Goal: Information Seeking & Learning: Find specific fact

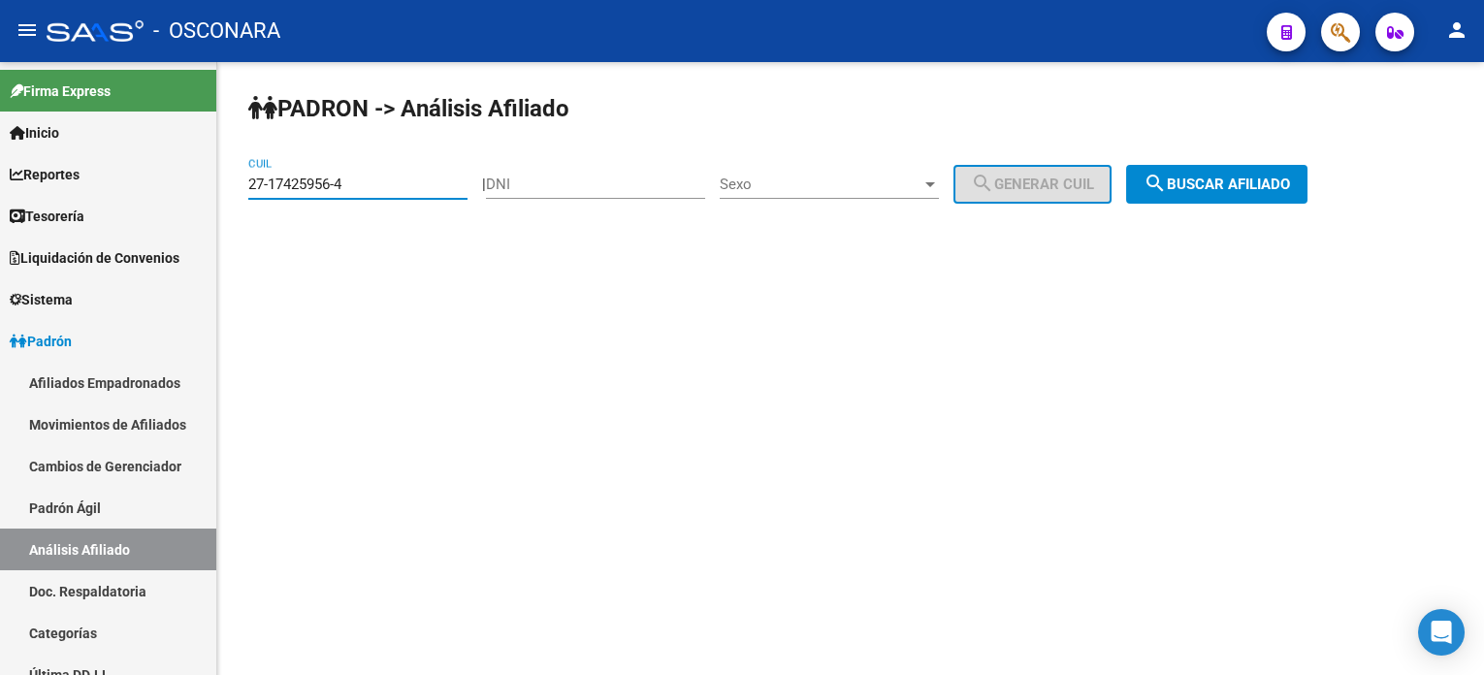
type input "27-17425956-4"
click at [1217, 181] on span "search Buscar afiliado" at bounding box center [1217, 184] width 146 height 17
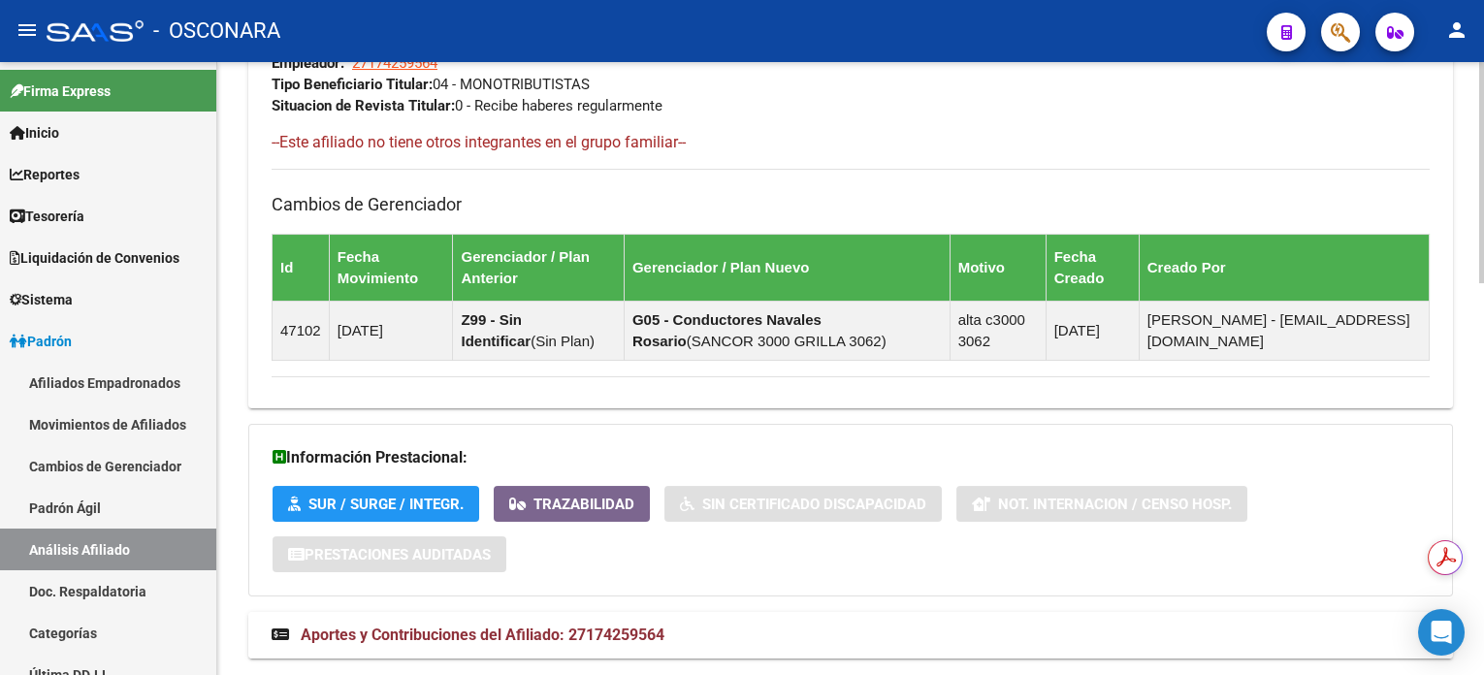
scroll to position [1090, 0]
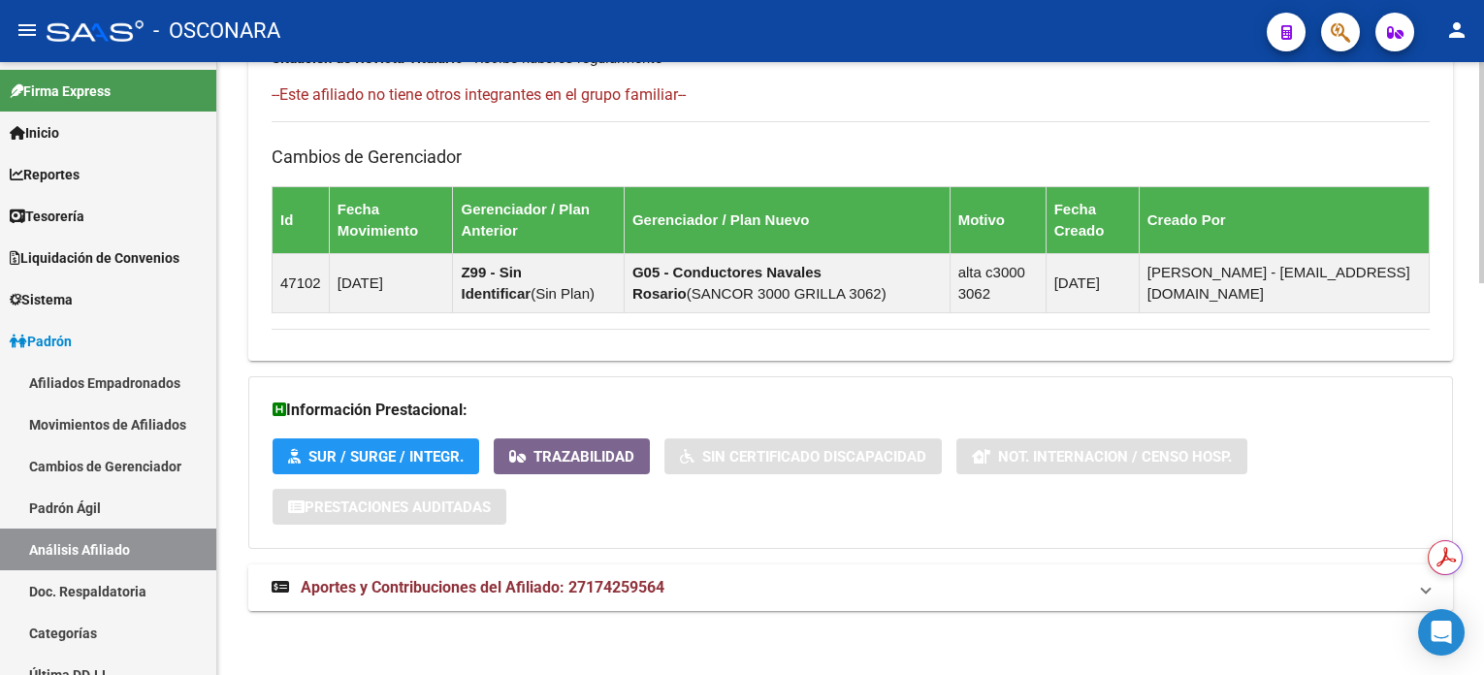
click at [637, 586] on span "Aportes y Contribuciones del Afiliado: 27174259564" at bounding box center [483, 587] width 364 height 18
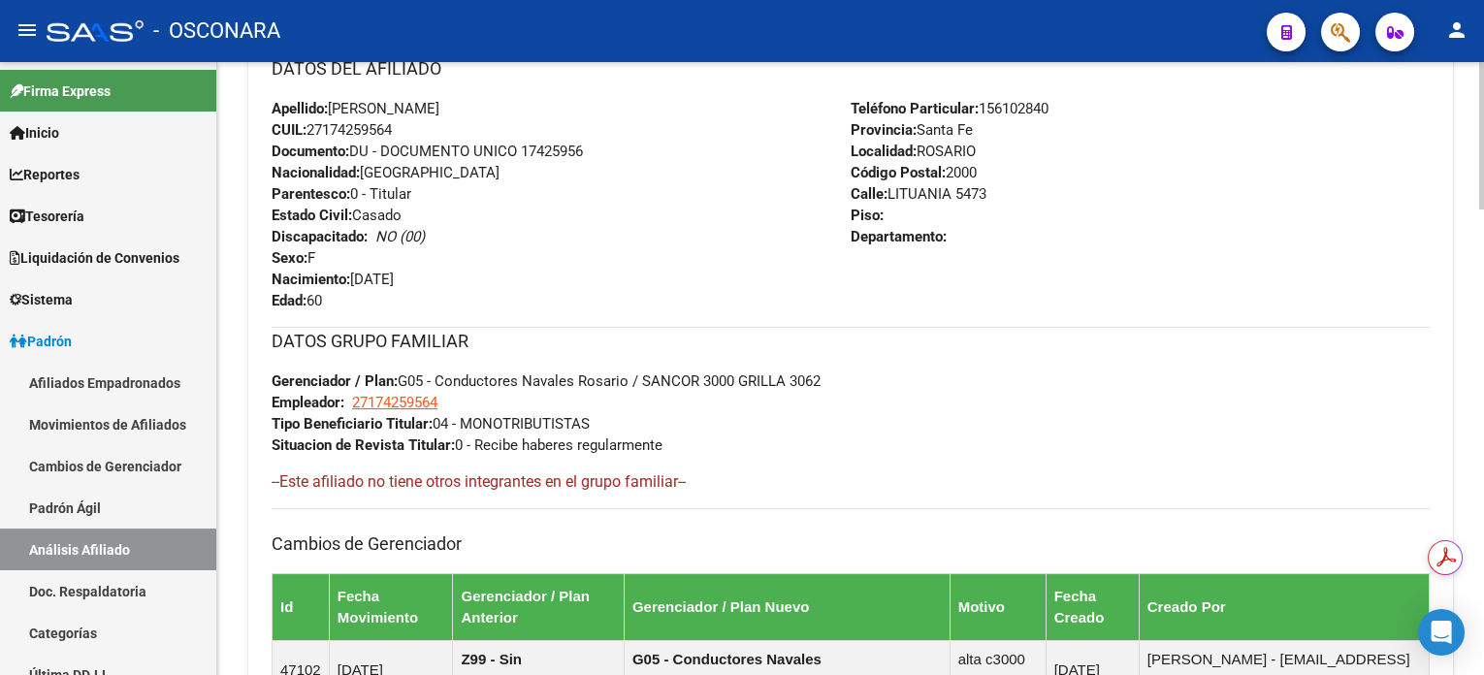
scroll to position [56, 0]
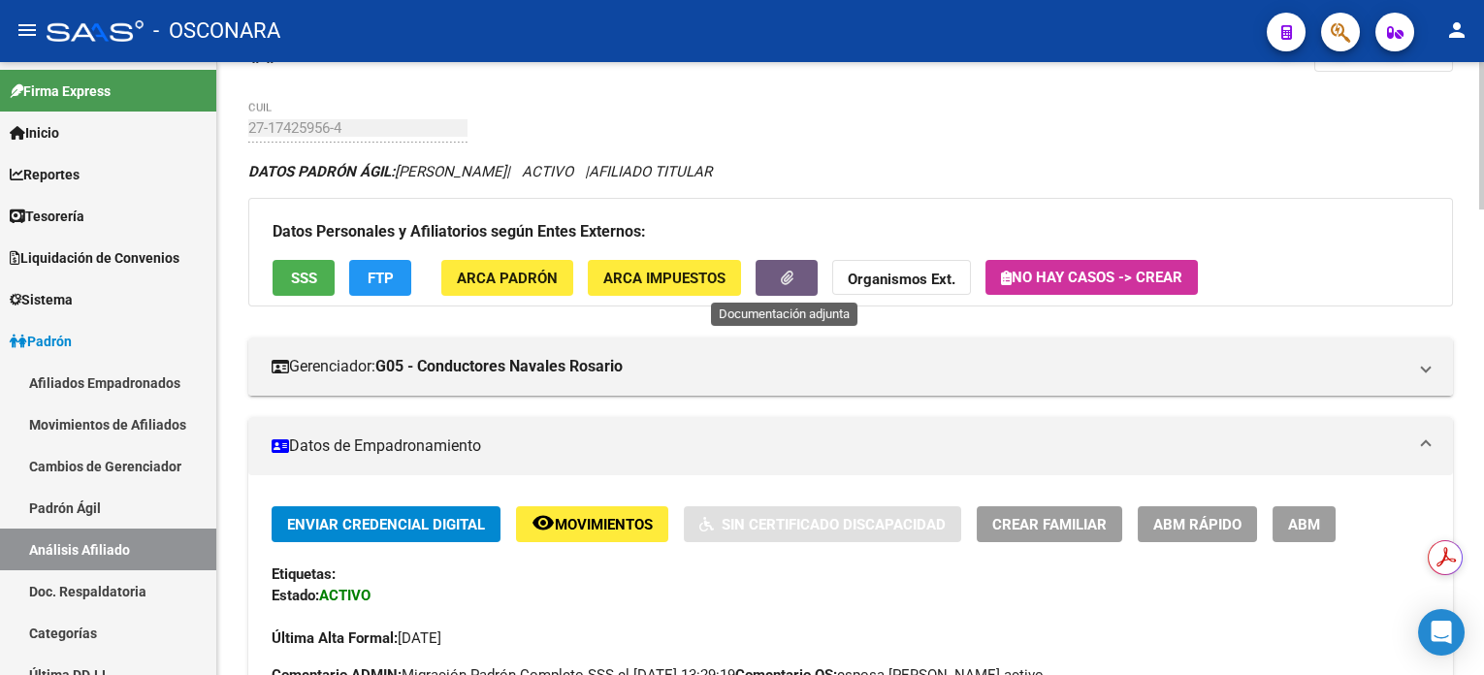
click at [791, 277] on icon "button" at bounding box center [787, 278] width 13 height 15
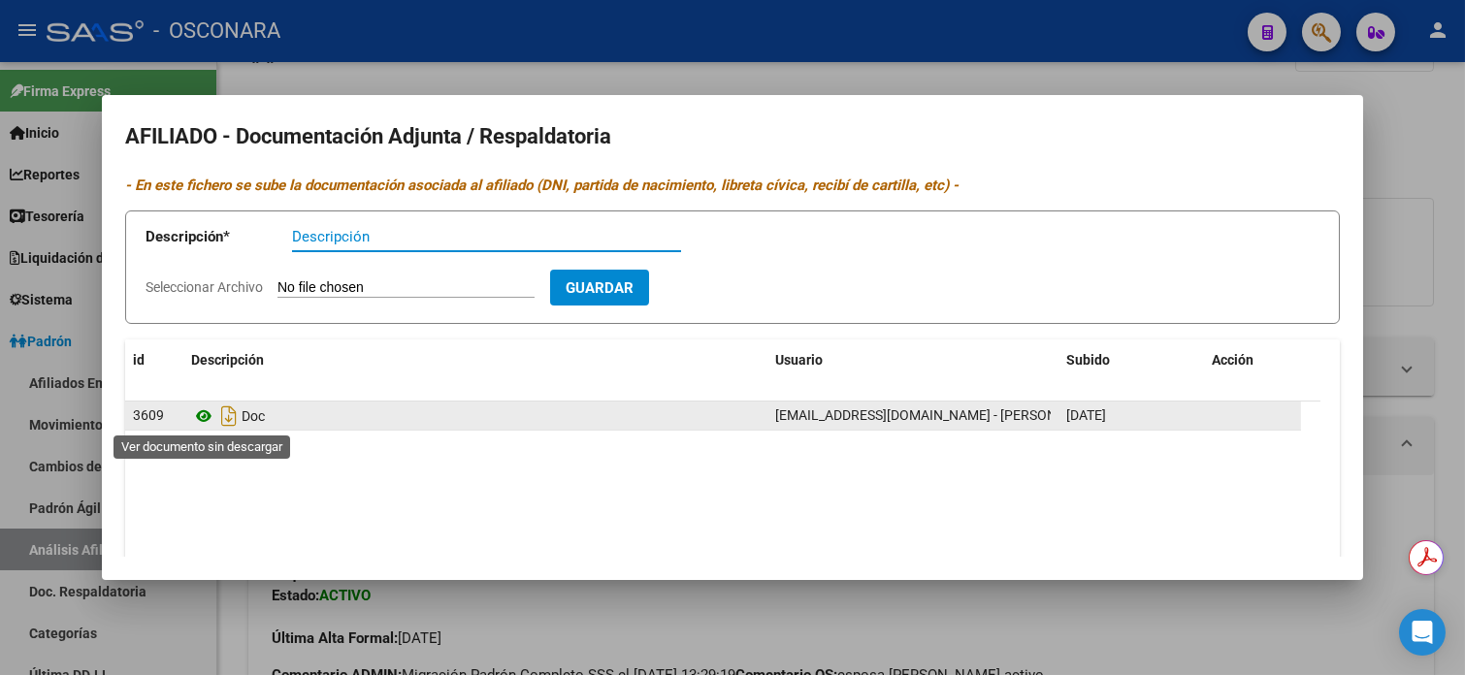
click at [207, 416] on icon at bounding box center [203, 416] width 25 height 23
click at [199, 417] on icon at bounding box center [203, 416] width 25 height 23
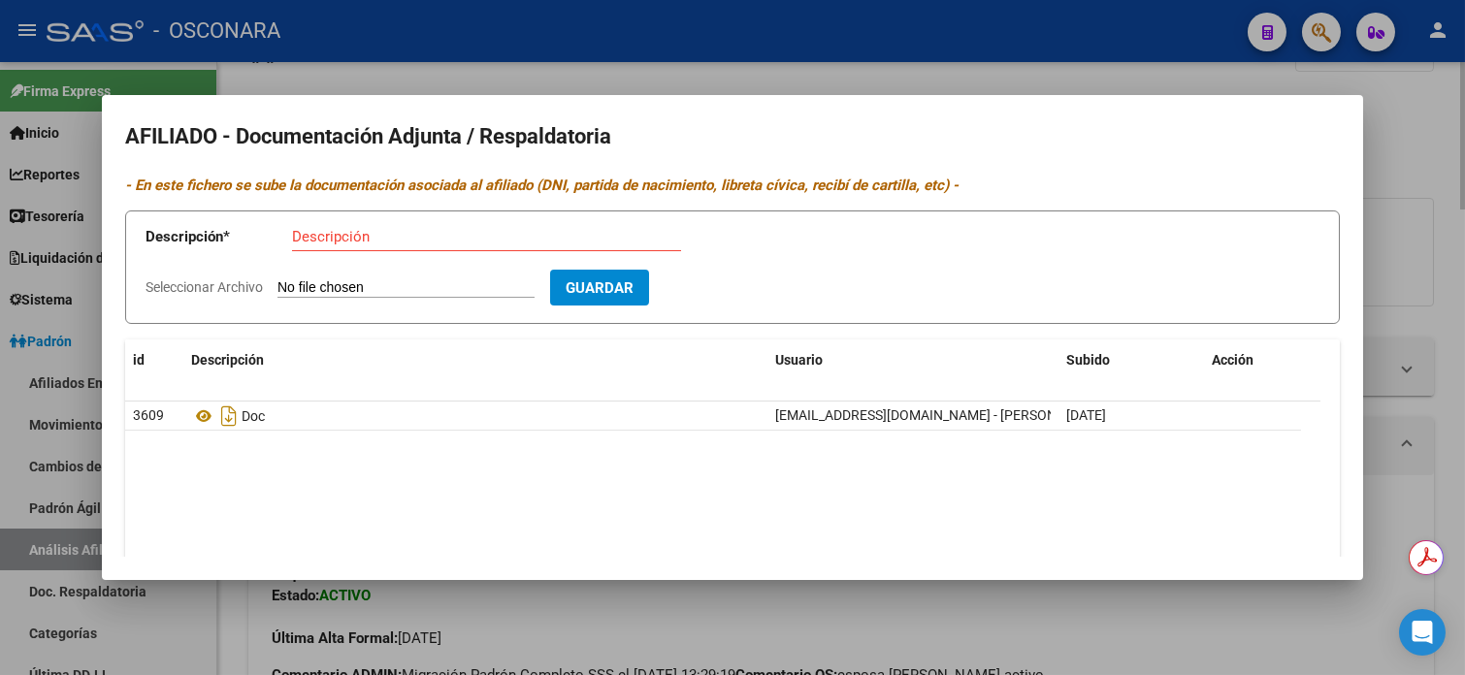
click at [1413, 107] on div at bounding box center [732, 337] width 1465 height 675
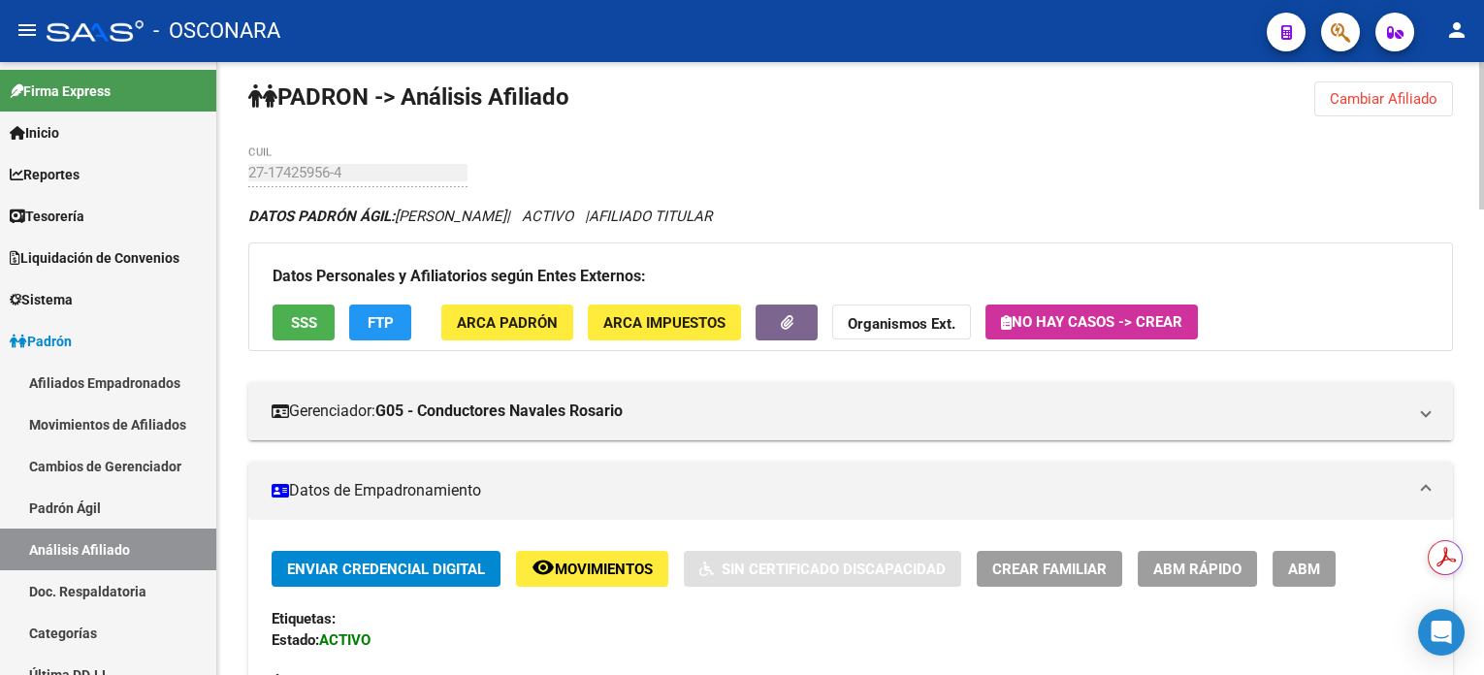
scroll to position [0, 0]
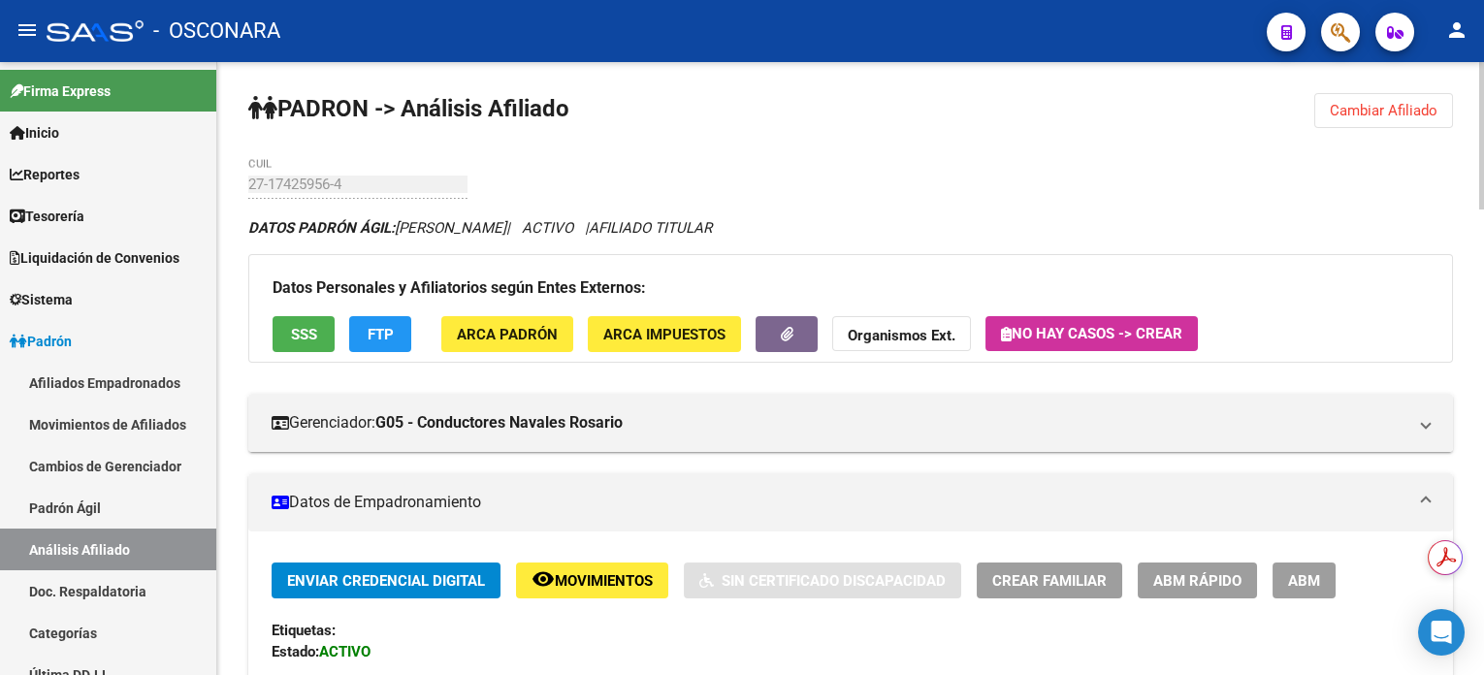
click at [1385, 109] on span "Cambiar Afiliado" at bounding box center [1384, 110] width 108 height 17
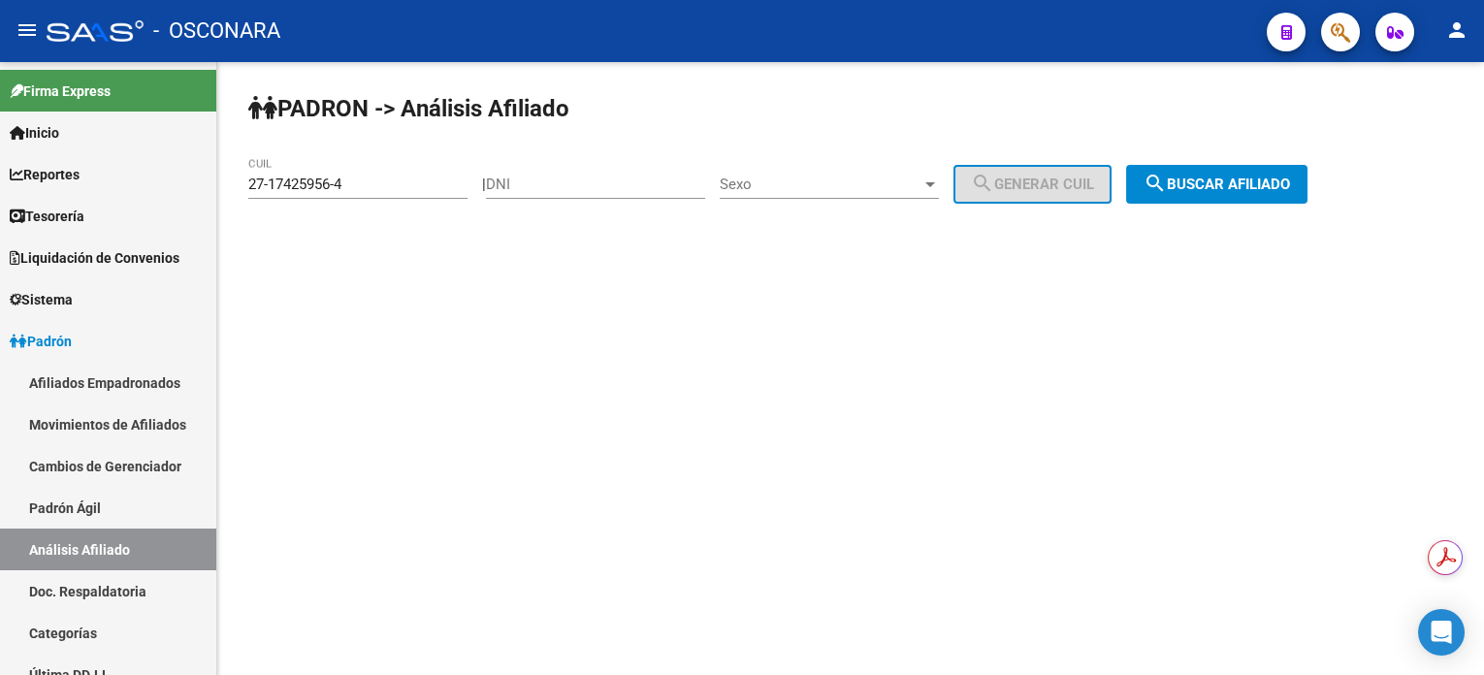
click at [573, 187] on input "DNI" at bounding box center [595, 184] width 219 height 17
paste input "18638231"
type input "18638231"
click at [874, 181] on span "Sexo" at bounding box center [821, 184] width 202 height 17
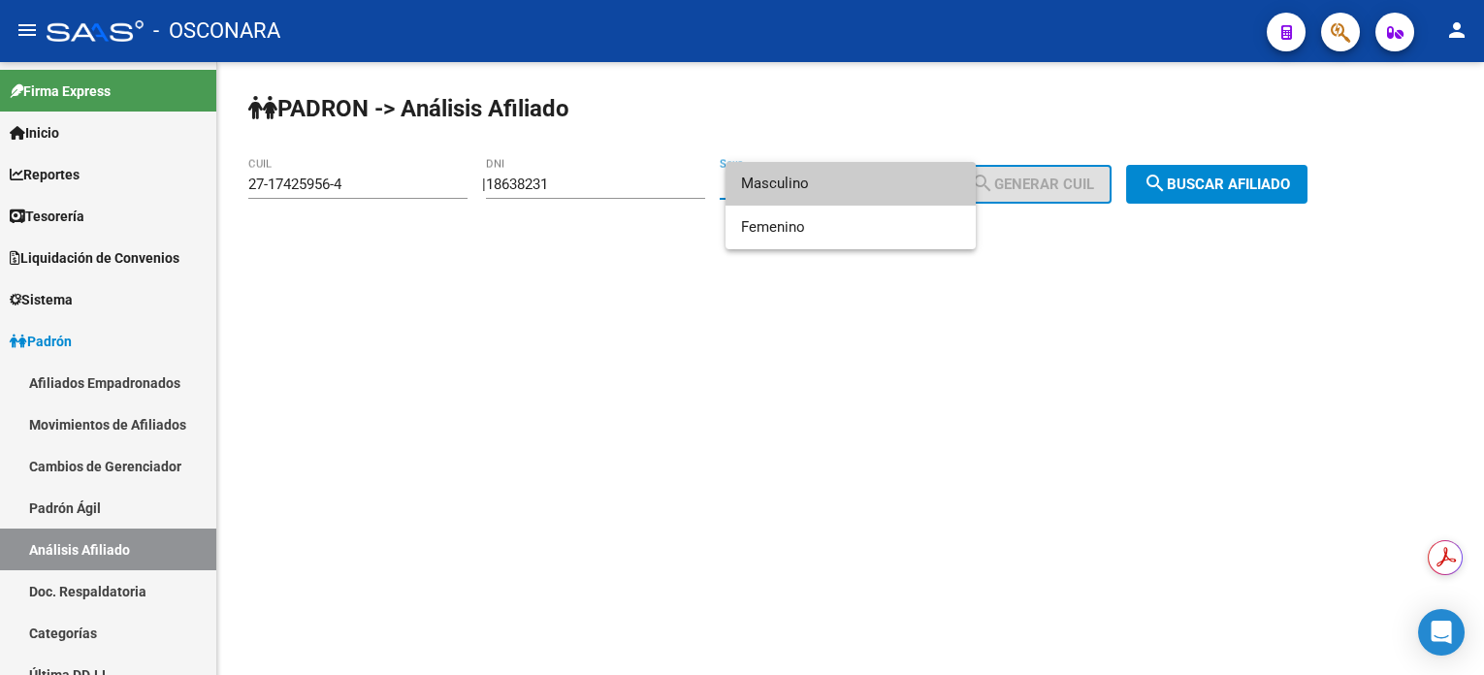
drag, startPoint x: 880, startPoint y: 180, endPoint x: 893, endPoint y: 182, distance: 12.8
click at [881, 179] on span "Masculino" at bounding box center [850, 184] width 219 height 44
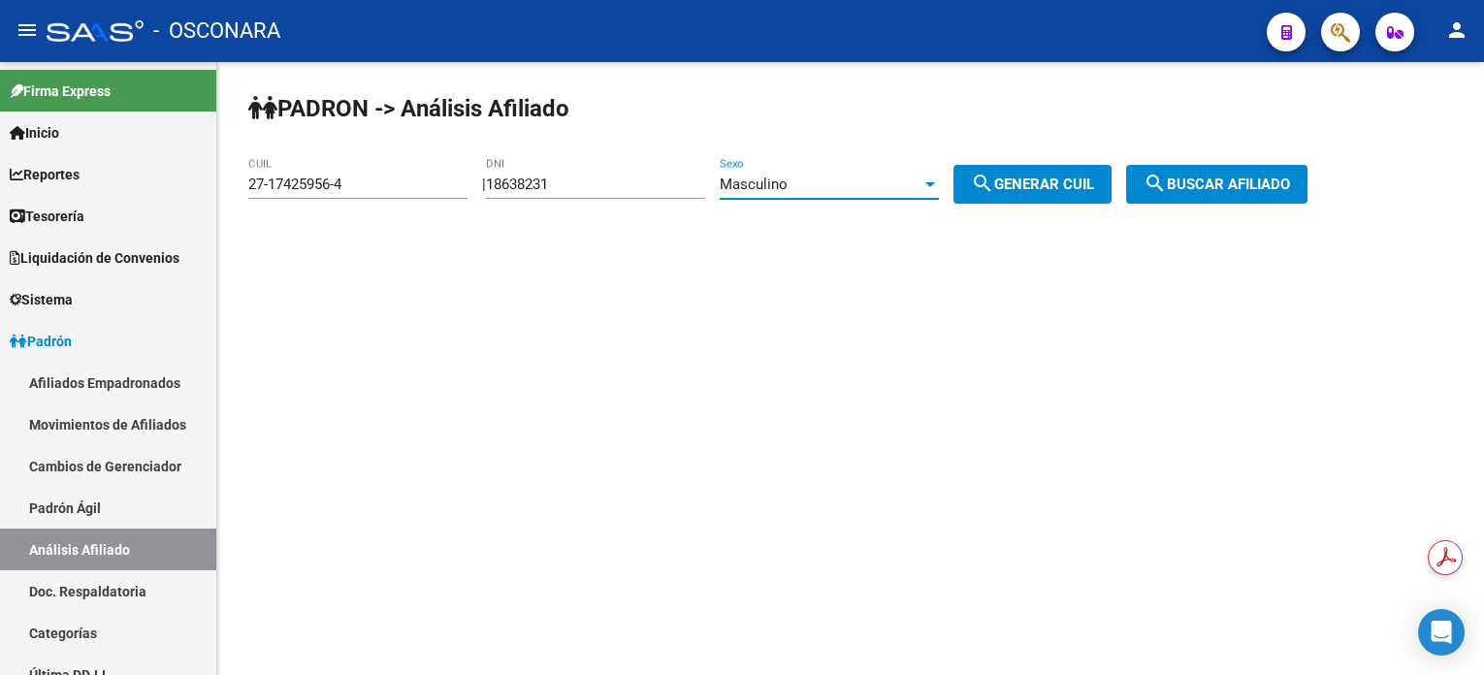
drag, startPoint x: 1022, startPoint y: 185, endPoint x: 1045, endPoint y: 188, distance: 23.5
click at [1022, 186] on span "search Generar CUIL" at bounding box center [1032, 184] width 123 height 17
type input "20-18638231-6"
click at [1159, 186] on button "search Buscar afiliado" at bounding box center [1216, 184] width 181 height 39
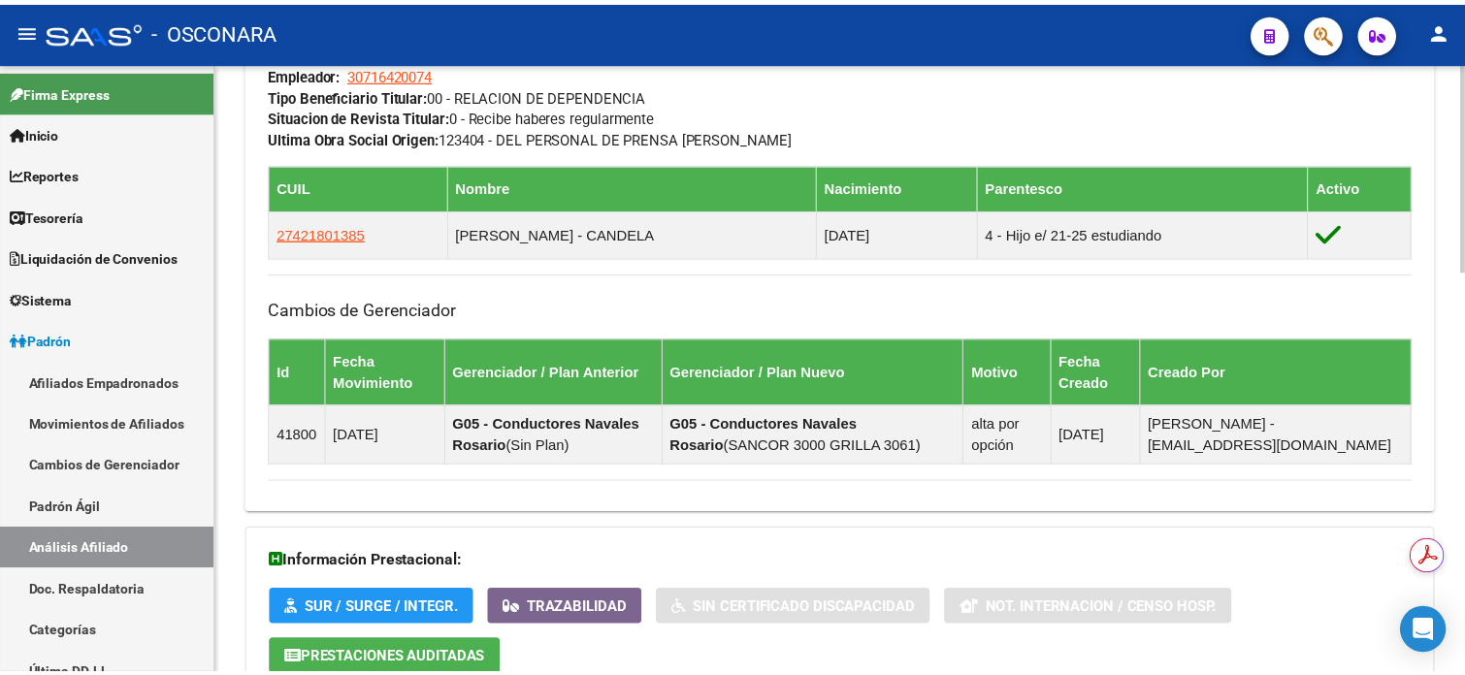
scroll to position [905, 0]
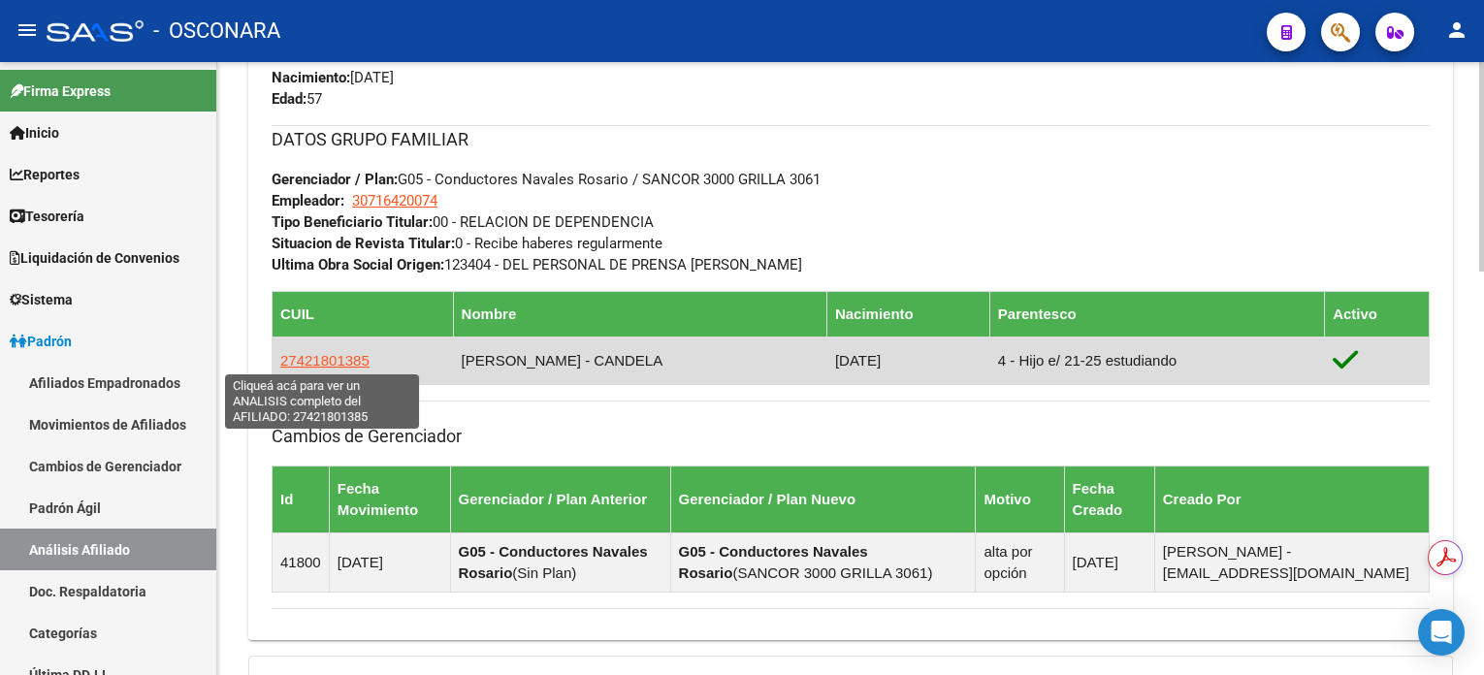
click at [353, 353] on span "27421801385" at bounding box center [324, 360] width 89 height 16
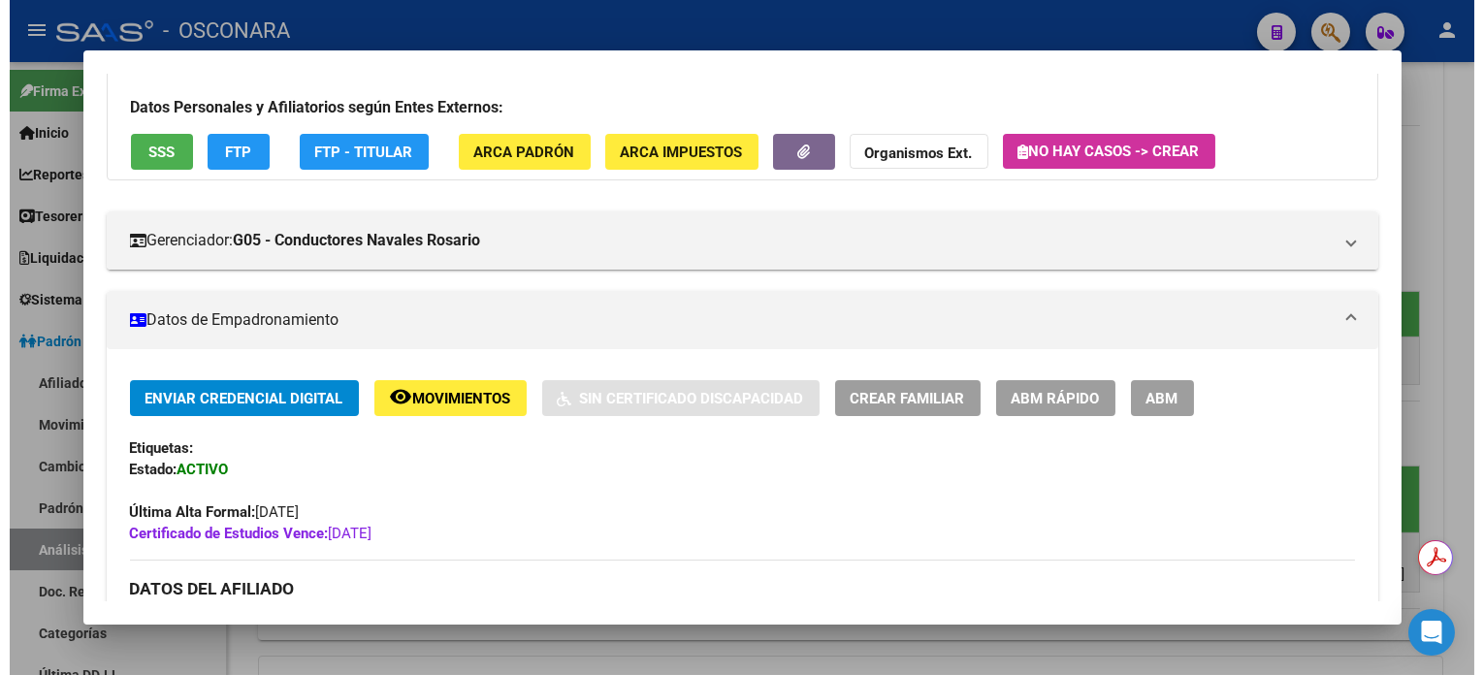
scroll to position [0, 0]
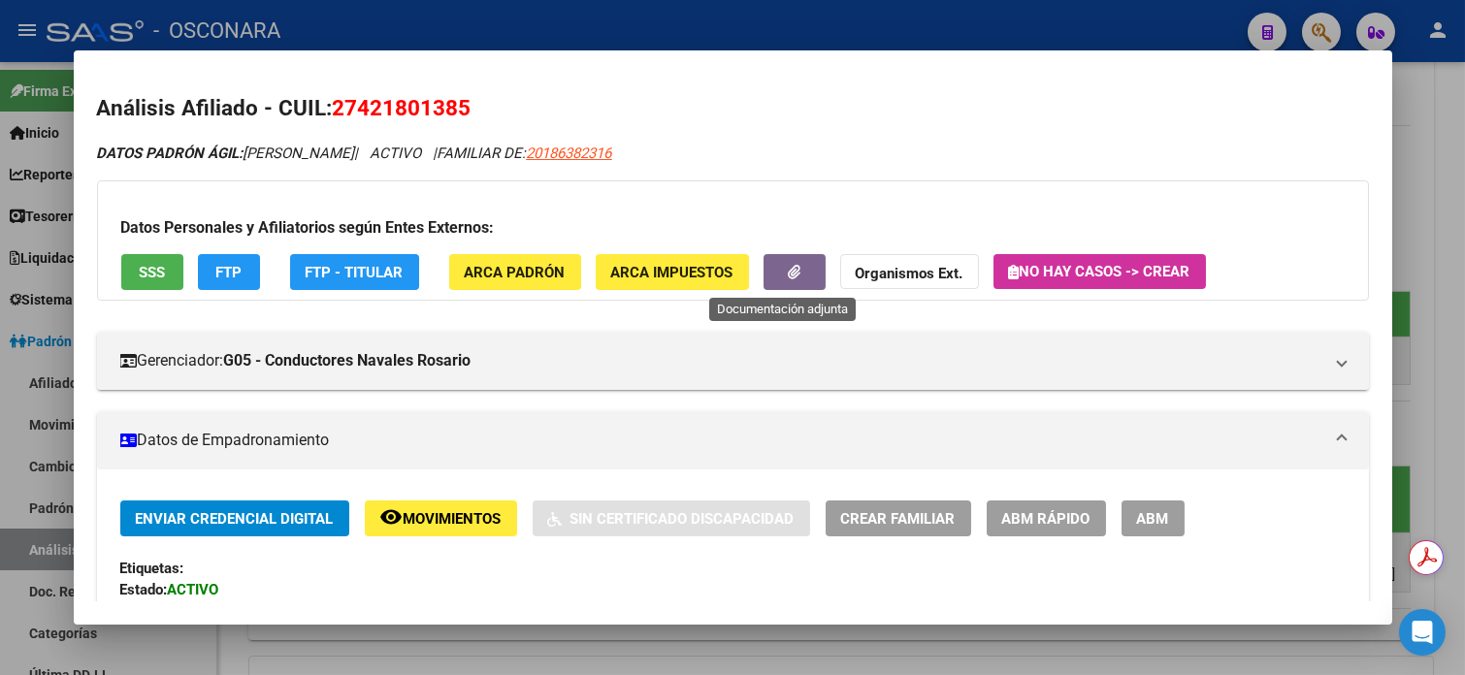
click at [788, 274] on icon "button" at bounding box center [794, 272] width 13 height 15
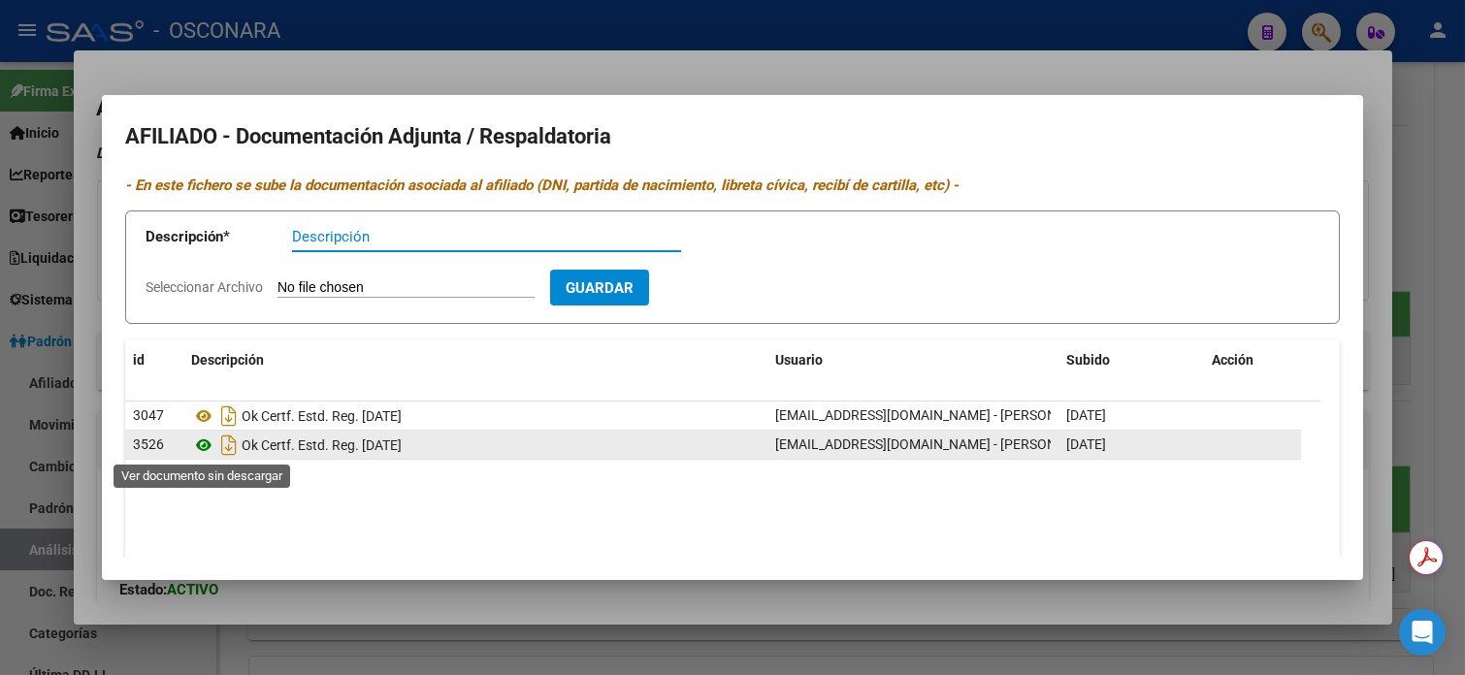
click at [208, 446] on icon at bounding box center [203, 445] width 25 height 23
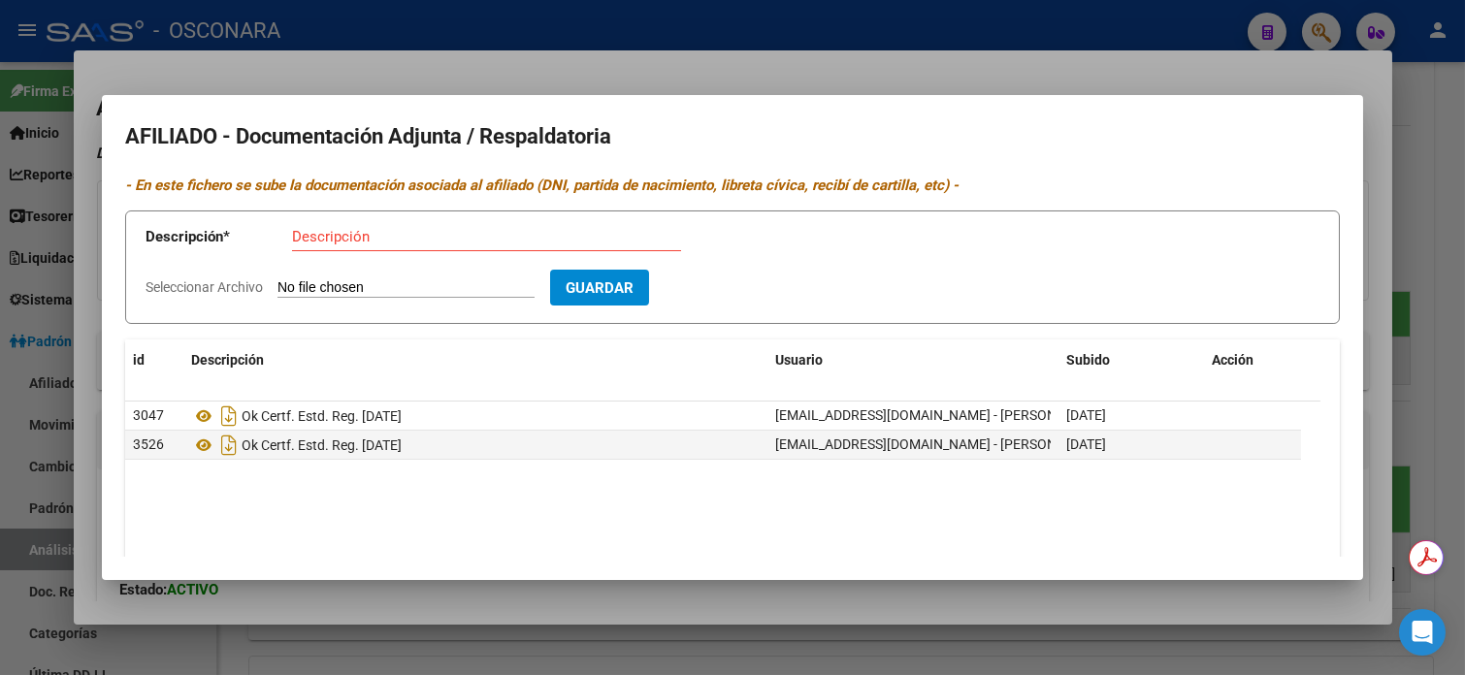
click at [1306, 75] on div at bounding box center [732, 337] width 1465 height 675
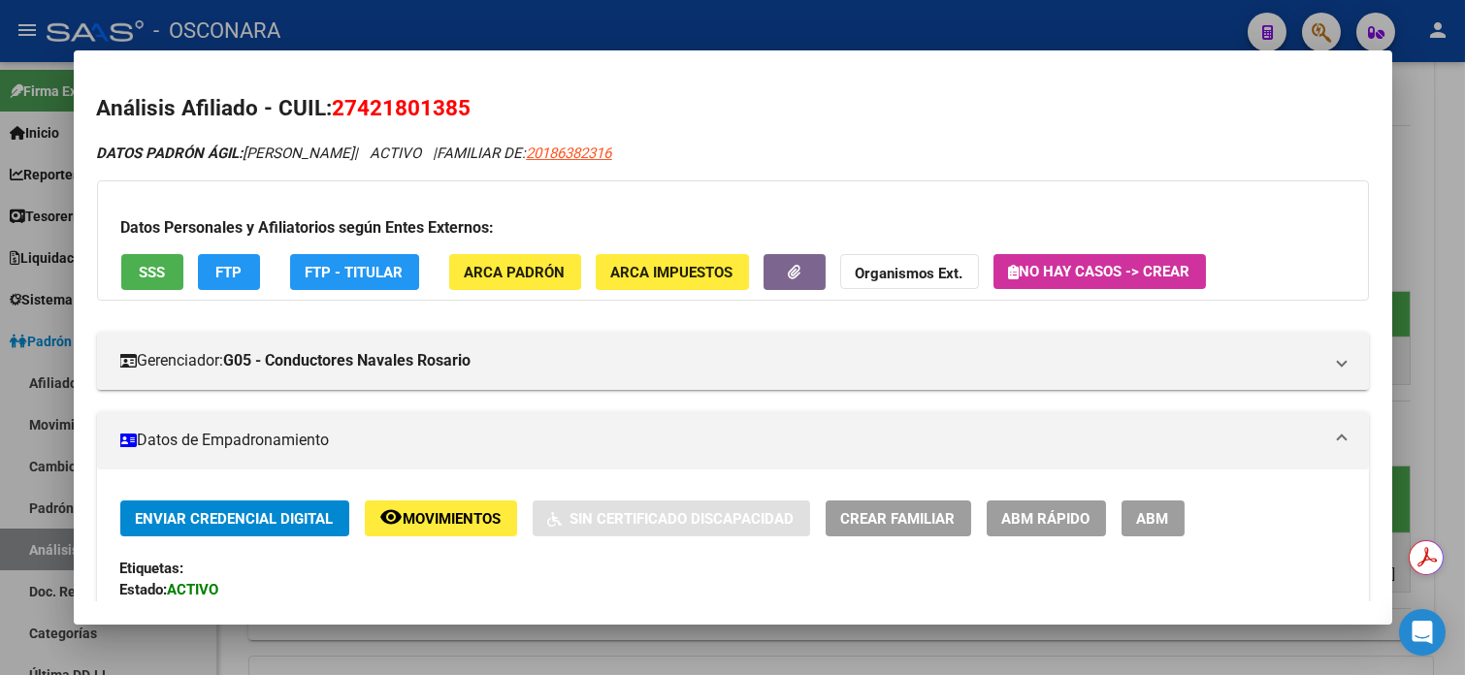
click at [1446, 169] on div at bounding box center [732, 337] width 1465 height 675
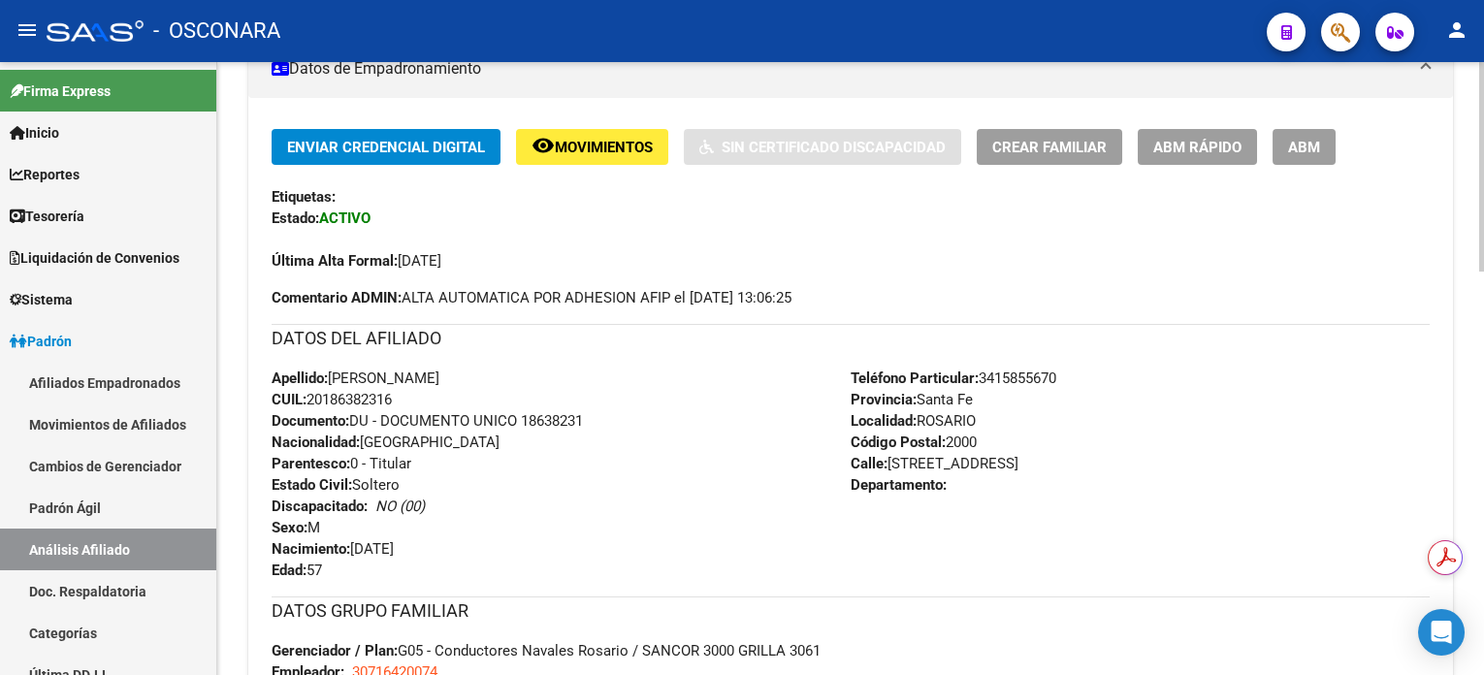
scroll to position [388, 0]
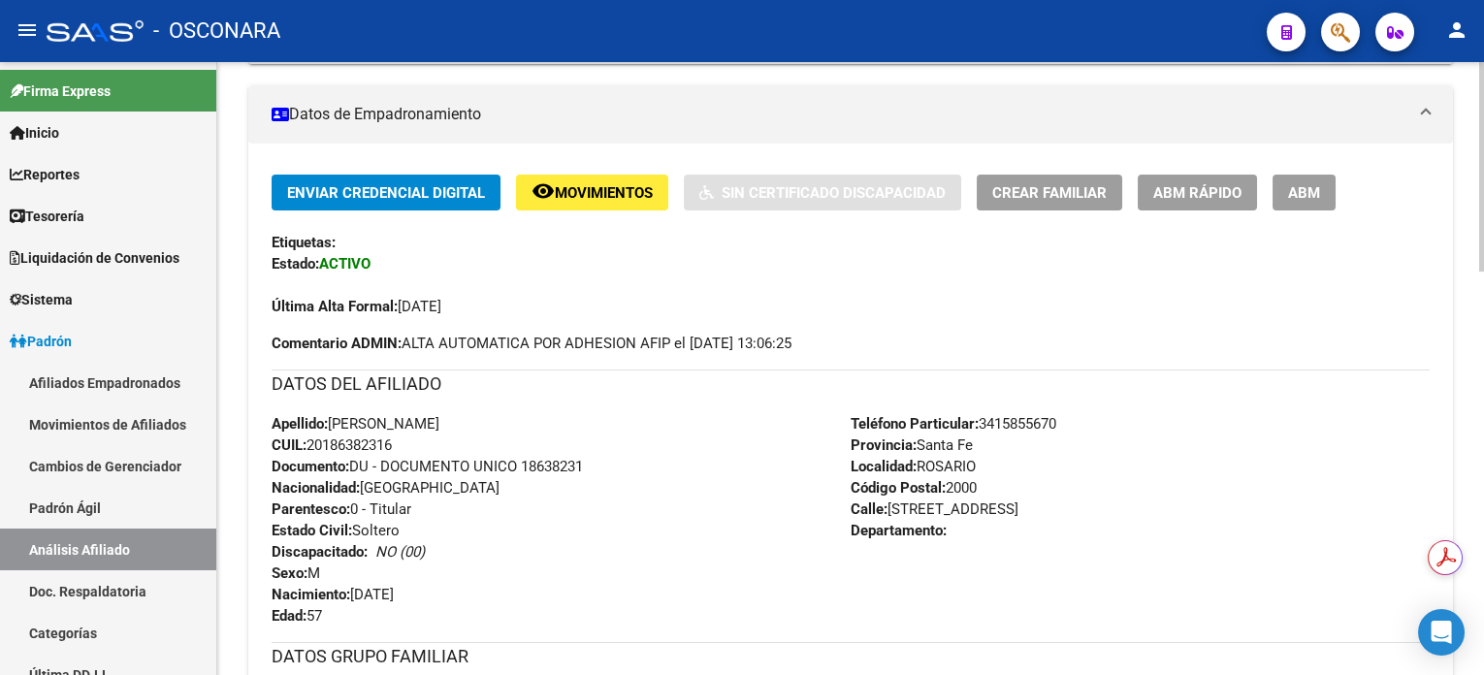
click at [378, 443] on span "CUIL: 20186382316" at bounding box center [332, 445] width 120 height 17
copy span "20186382316"
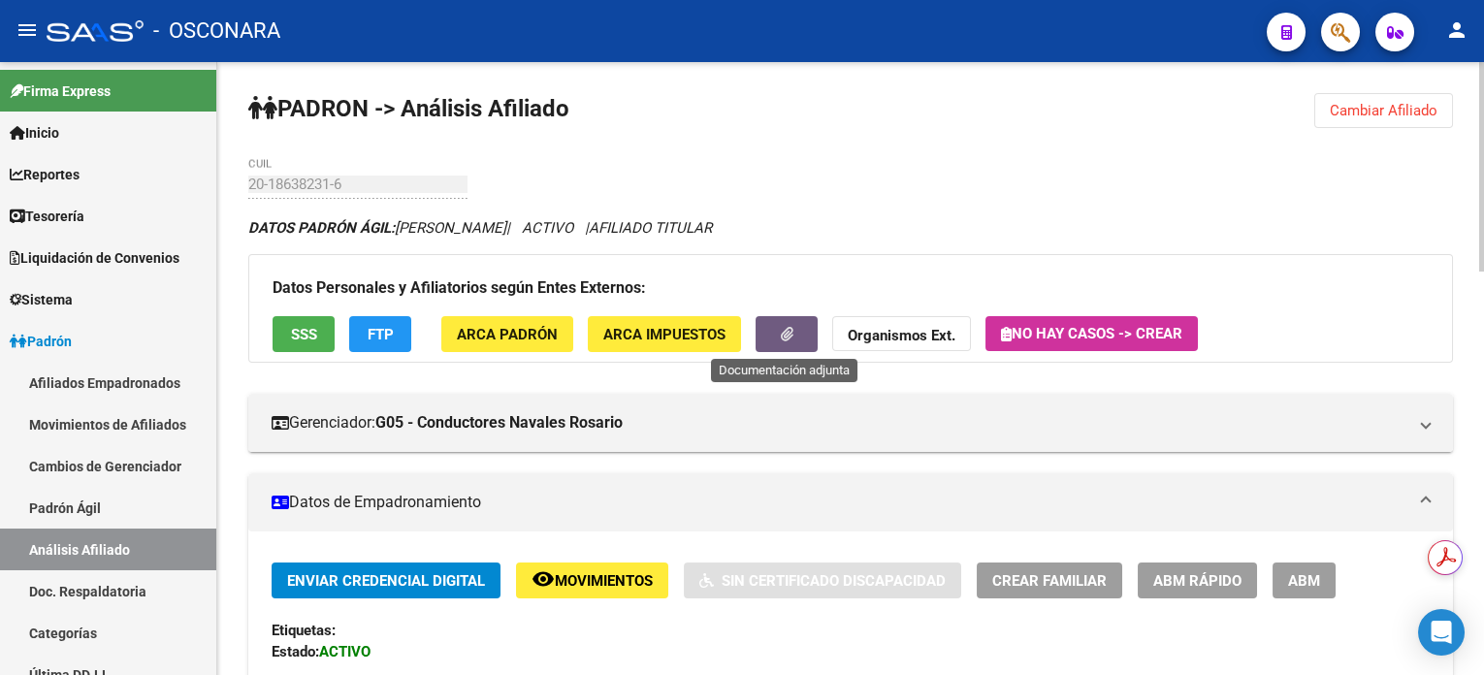
click at [803, 325] on button "button" at bounding box center [787, 334] width 62 height 36
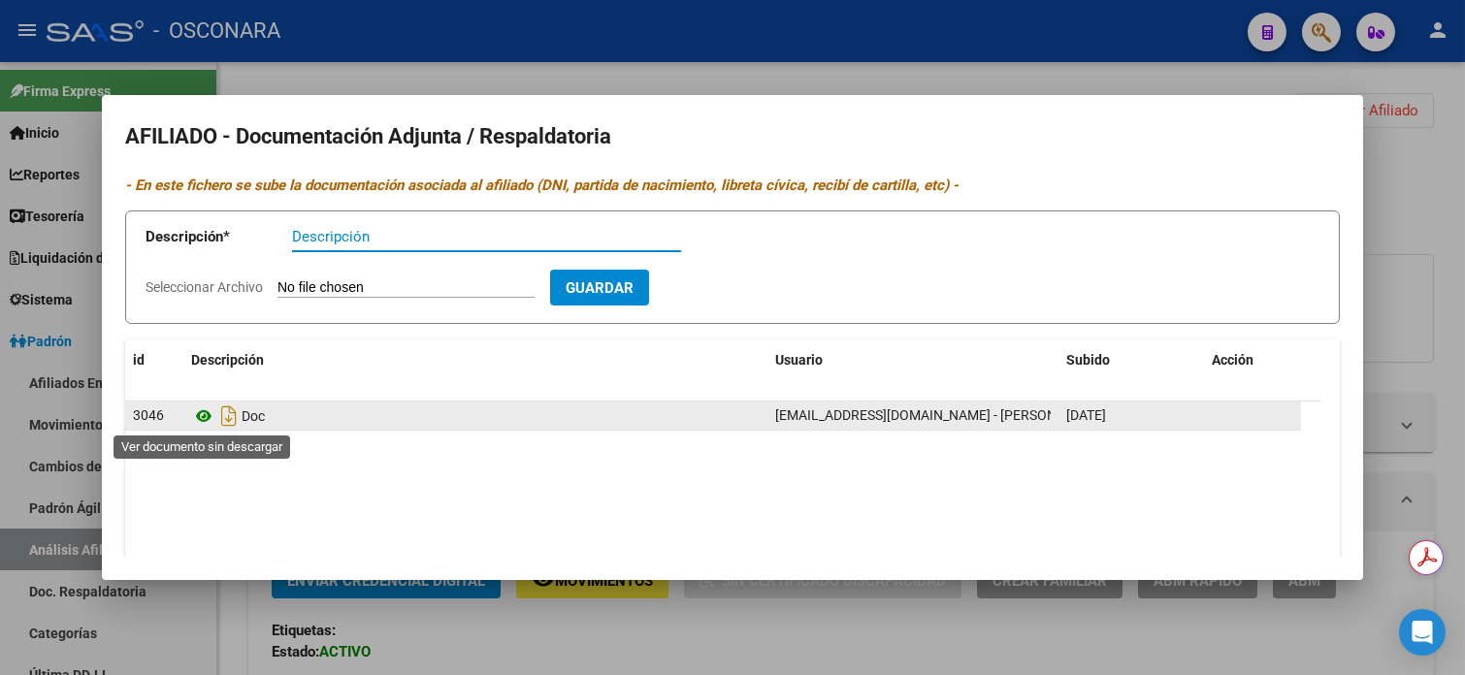
click at [203, 418] on icon at bounding box center [203, 416] width 25 height 23
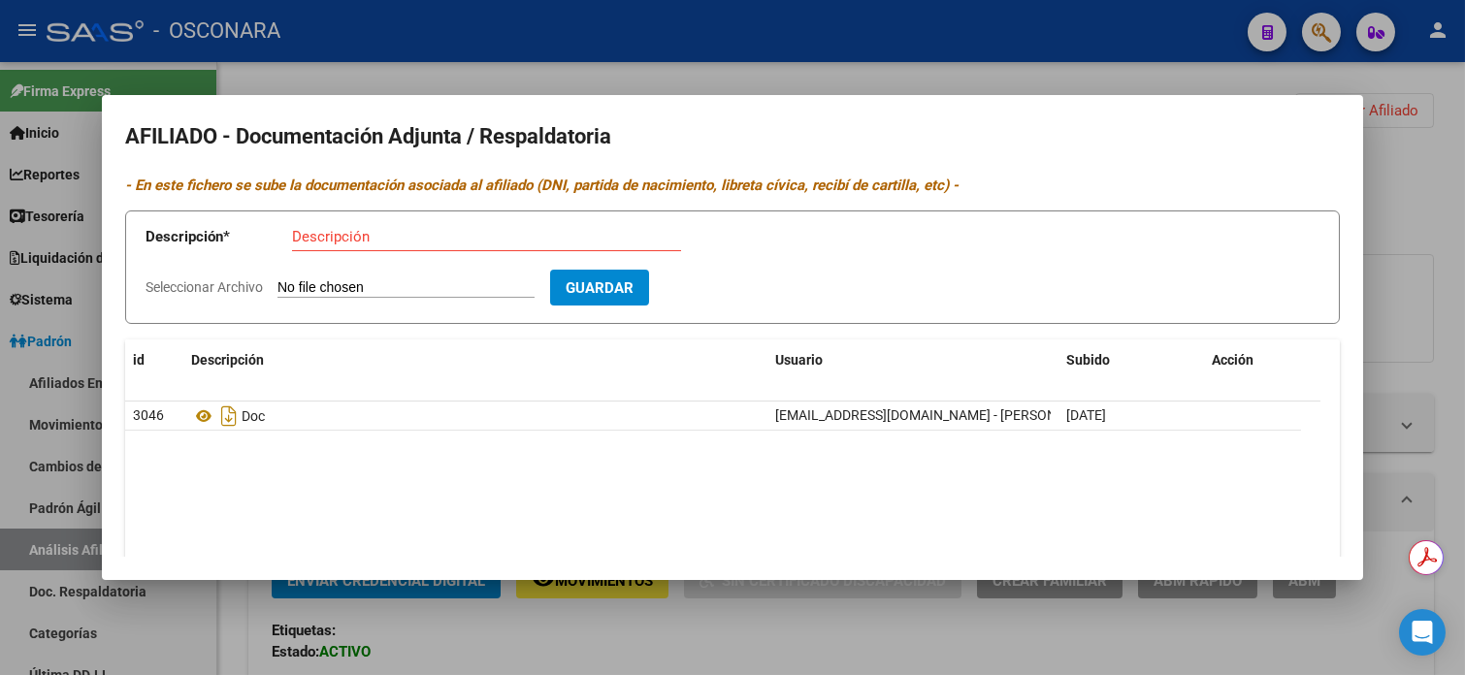
click at [1421, 192] on div at bounding box center [732, 337] width 1465 height 675
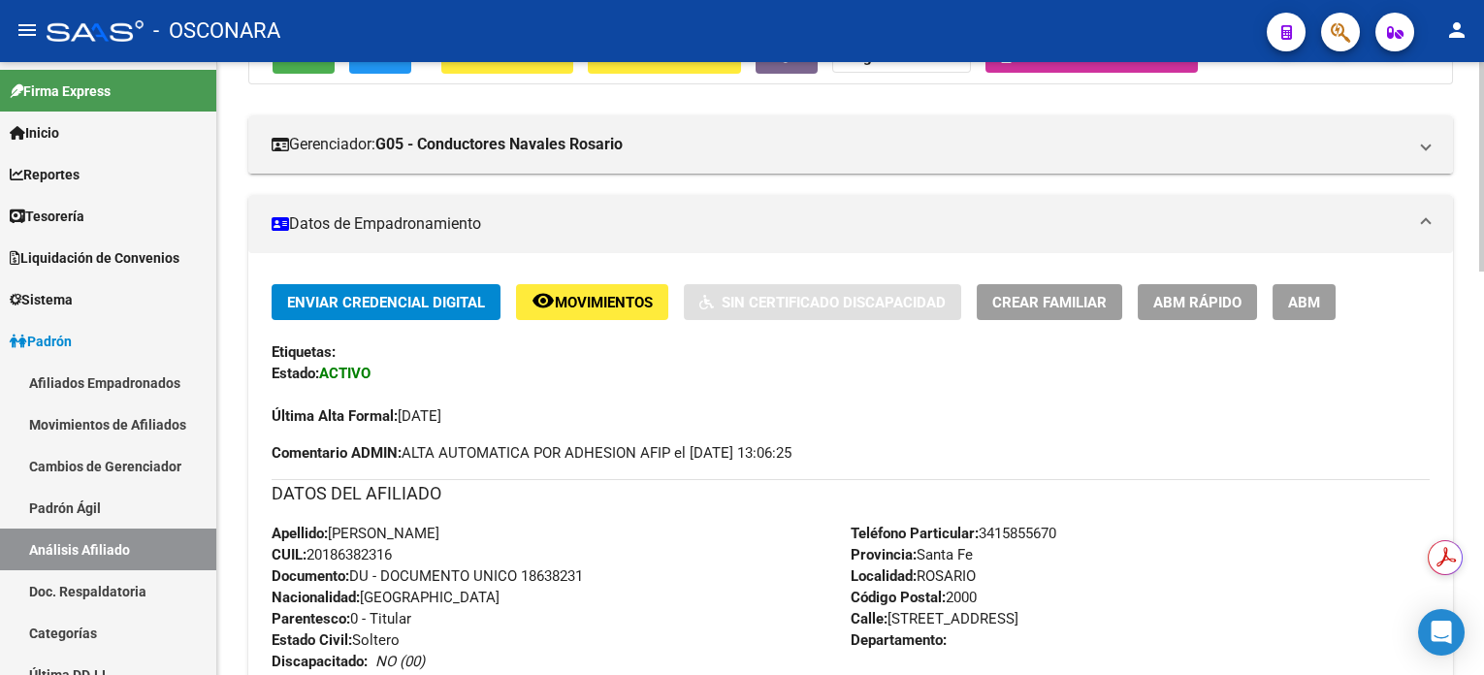
scroll to position [517, 0]
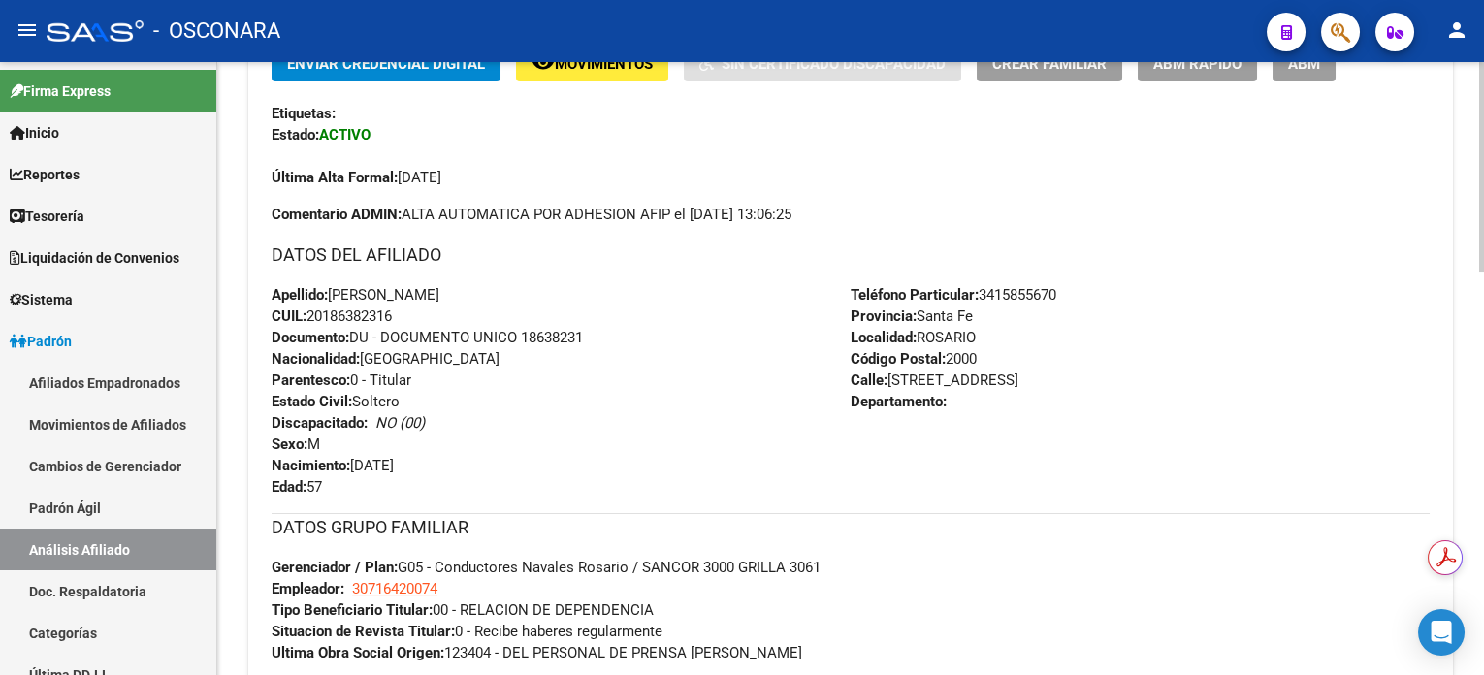
drag, startPoint x: 442, startPoint y: 311, endPoint x: 274, endPoint y: 285, distance: 170.8
click at [274, 285] on div "Apellido: [PERSON_NAME] CUIL: 20186382316 Documento: DU - DOCUMENTO UNICO 18638…" at bounding box center [561, 390] width 579 height 213
copy div "Apellido: [PERSON_NAME] CUIL: 20186382316"
